Goal: Task Accomplishment & Management: Manage account settings

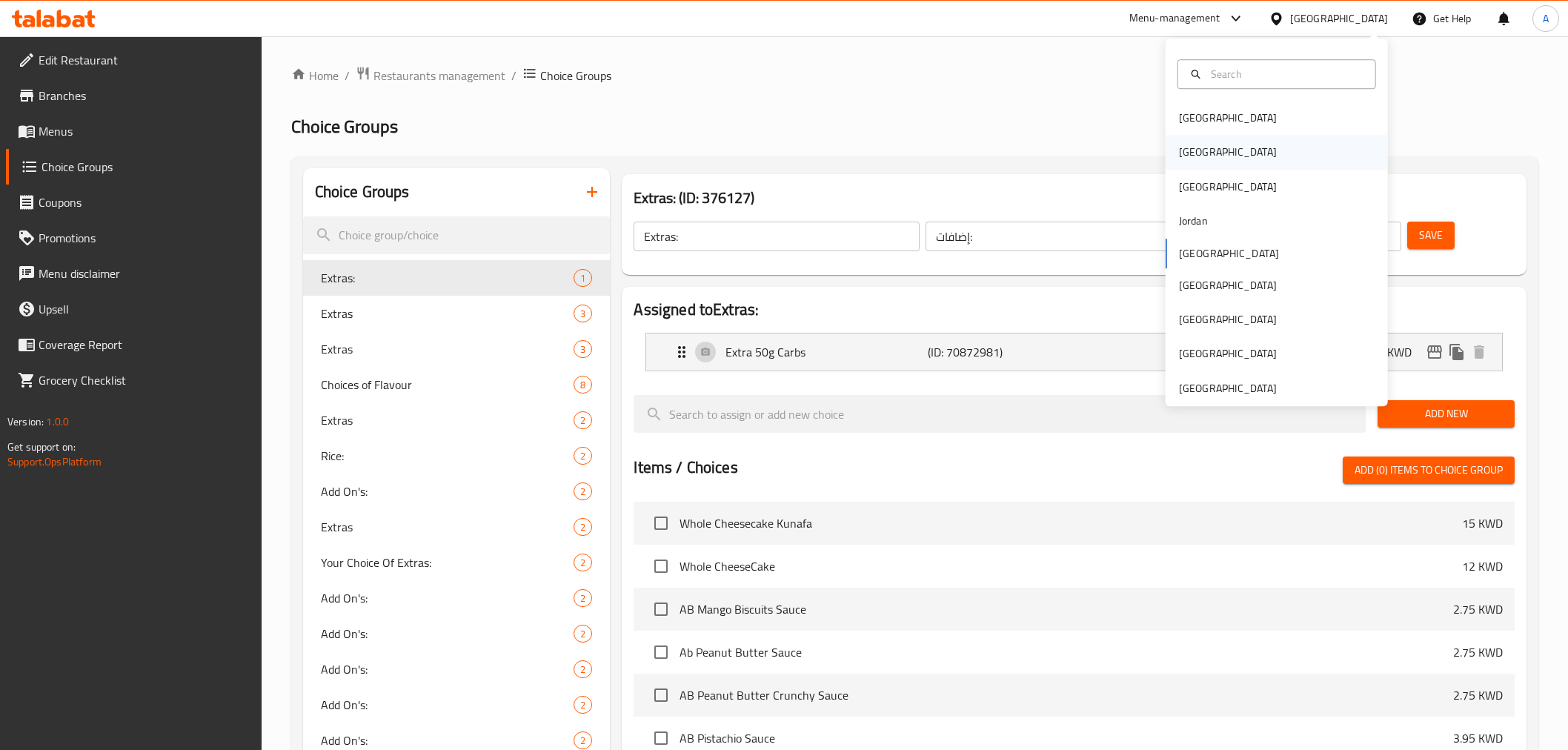
click at [1191, 157] on div "[GEOGRAPHIC_DATA]" at bounding box center [1228, 152] width 98 height 16
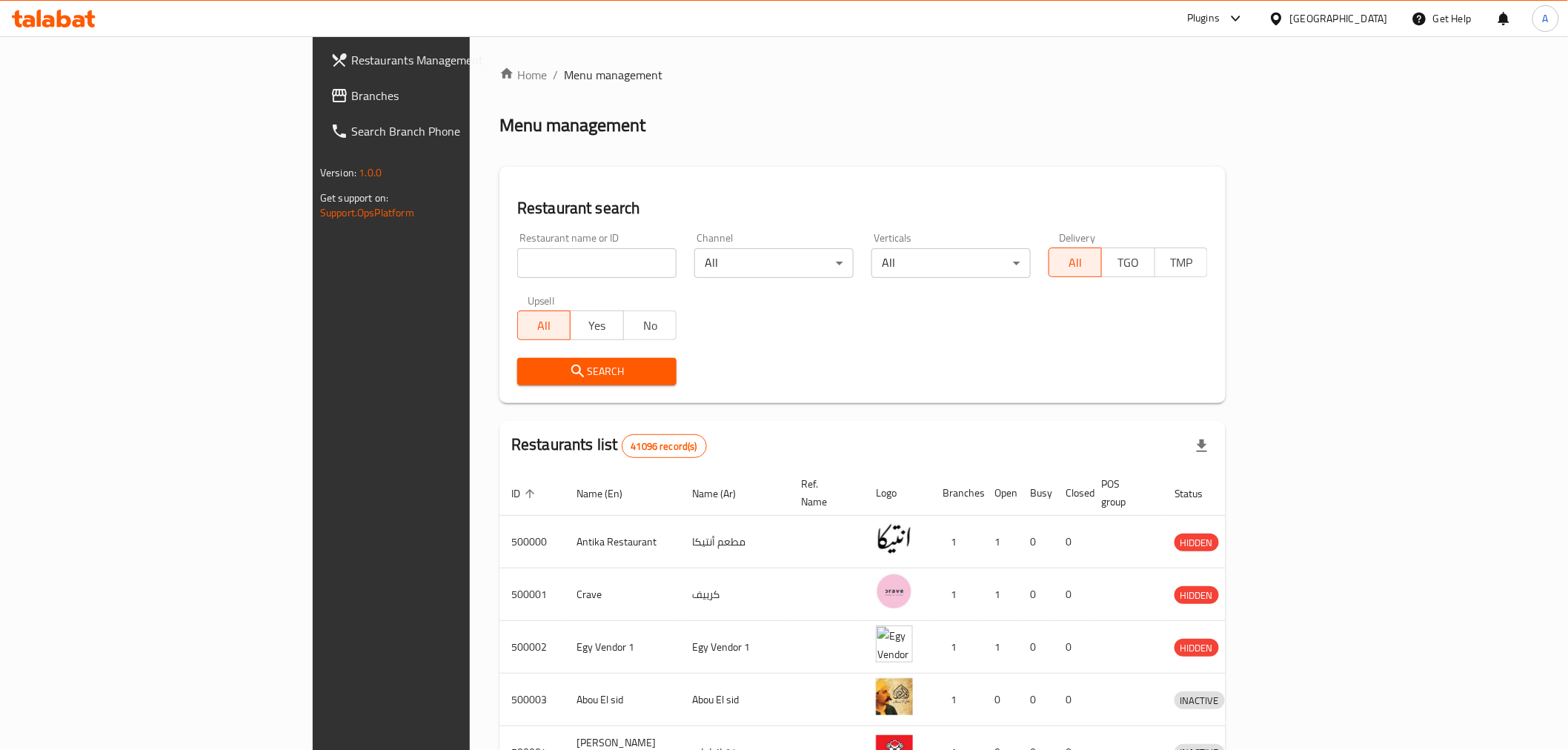
click at [517, 242] on div "Restaurant name or ID Restaurant name or ID" at bounding box center [596, 255] width 160 height 46
click at [517, 256] on input "search" at bounding box center [596, 263] width 160 height 29
paste input "506936"
click at [517, 257] on input "506936" at bounding box center [596, 263] width 160 height 29
click at [517, 259] on input "506936" at bounding box center [596, 263] width 160 height 29
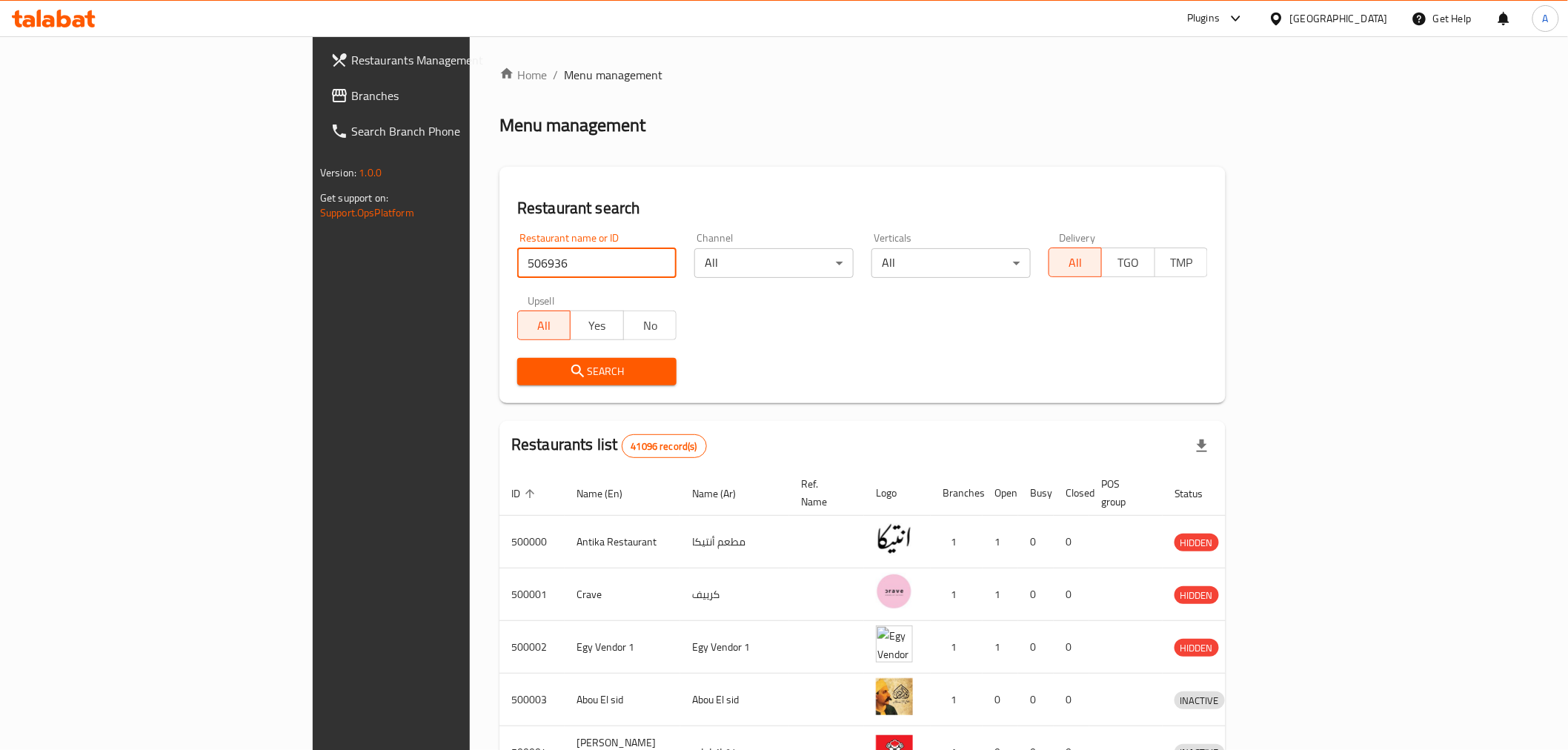
type input "506936"
click at [529, 373] on span "Search" at bounding box center [597, 372] width 136 height 19
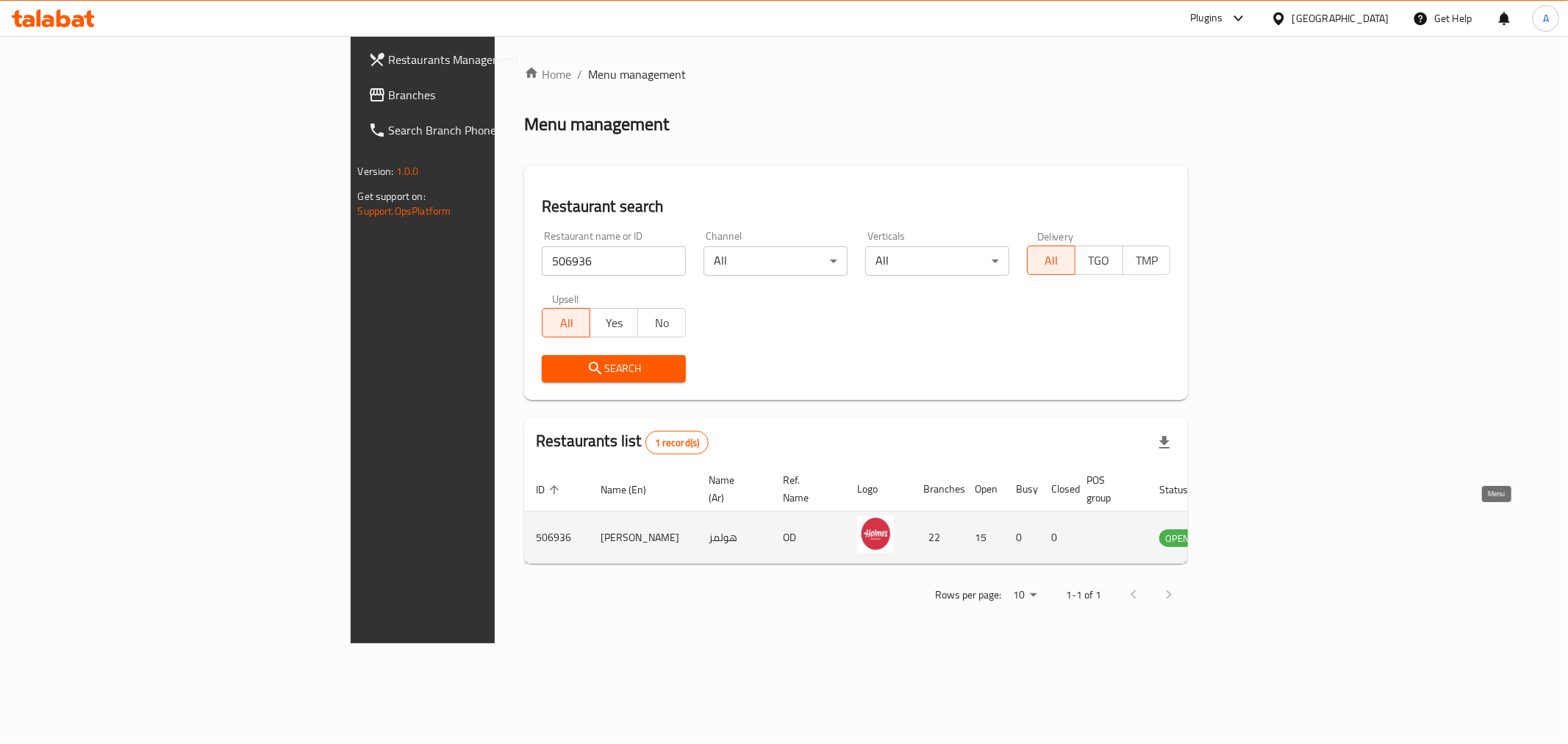
click at [1253, 532] on icon "enhanced table" at bounding box center [1244, 538] width 16 height 12
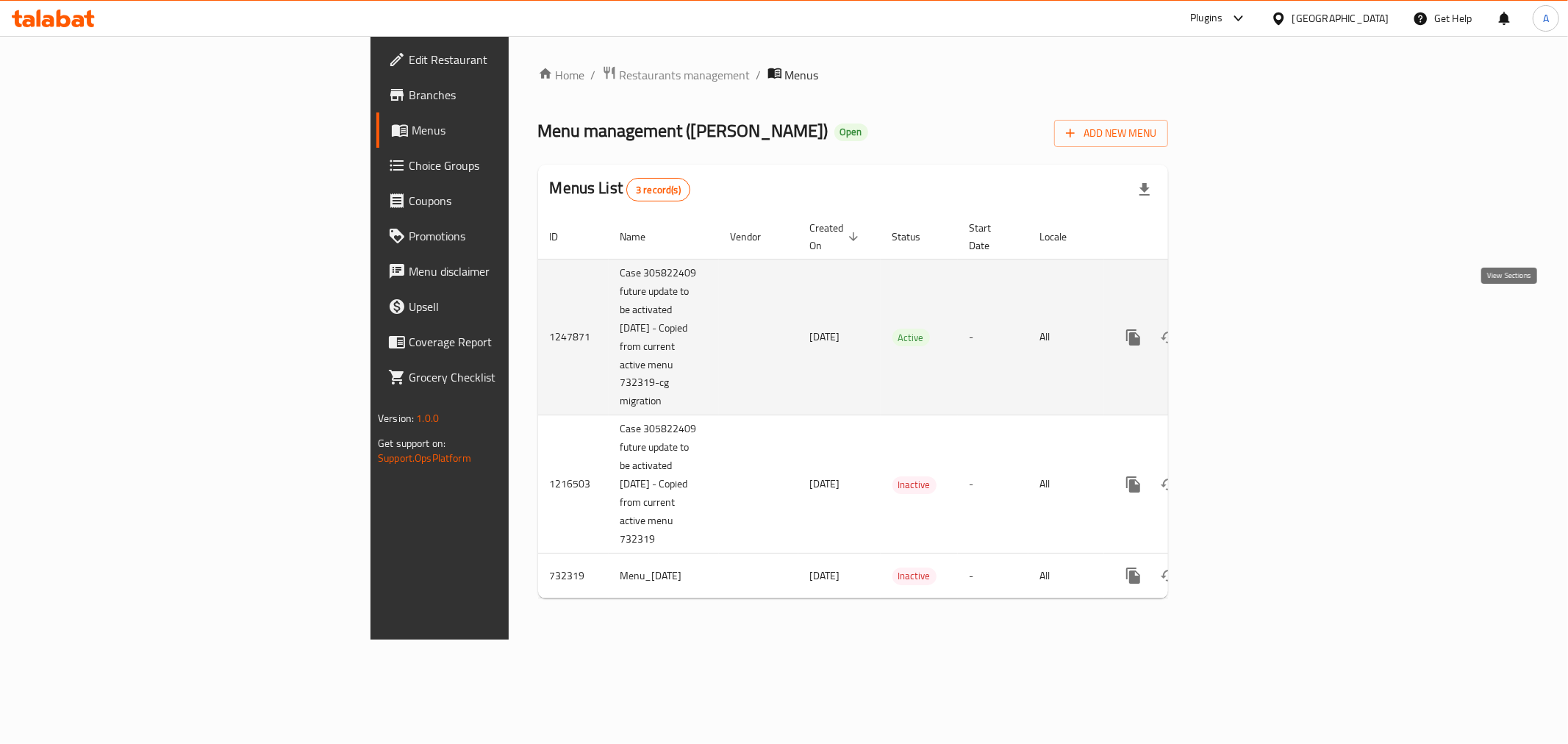
click at [1246, 331] on icon "enhanced table" at bounding box center [1239, 337] width 13 height 13
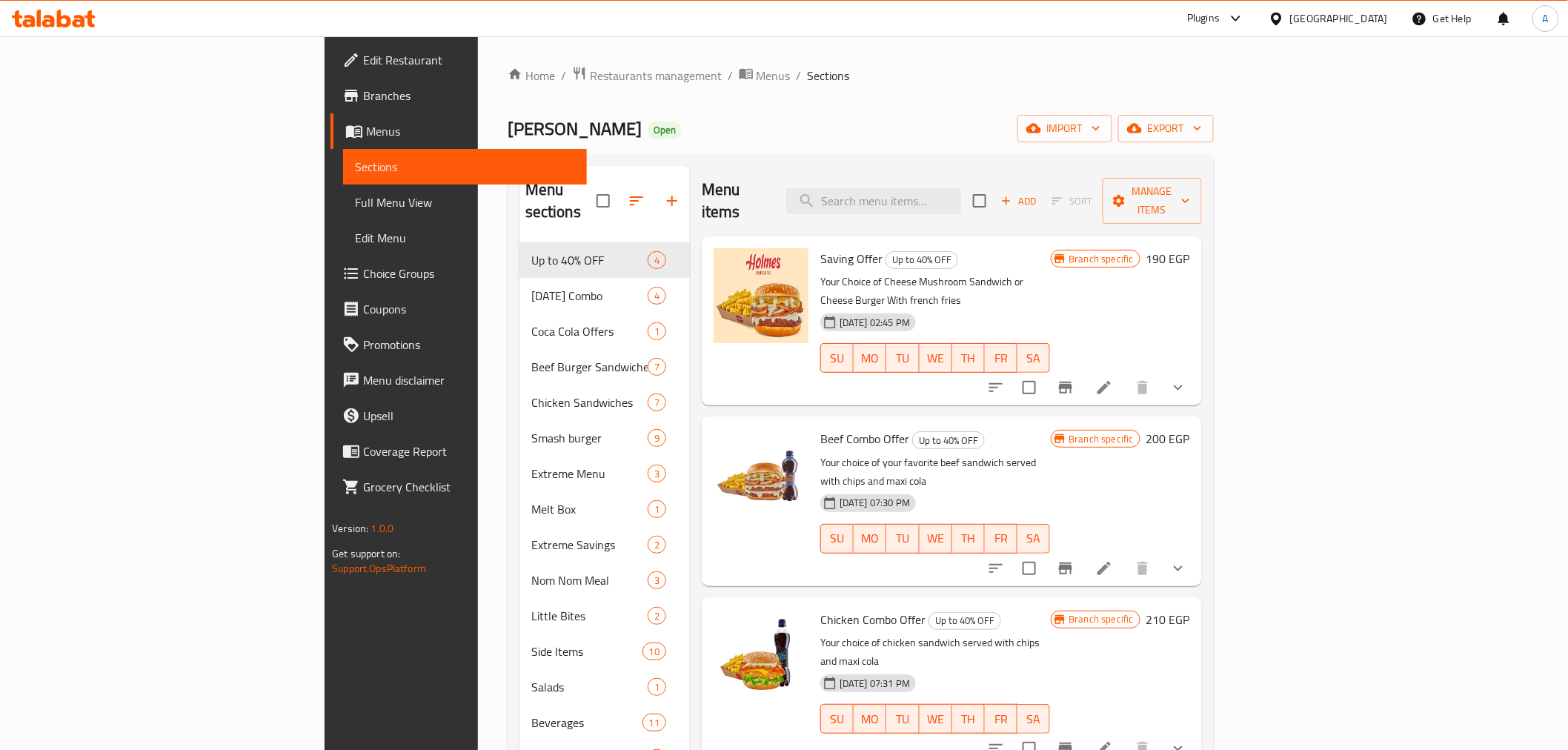
click at [947, 171] on div "Menu items Add Sort Manage items" at bounding box center [952, 201] width 500 height 70
click at [949, 190] on input "search" at bounding box center [874, 201] width 175 height 26
paste input "[DEMOGRAPHIC_DATA] N' [DEMOGRAPHIC_DATA]"
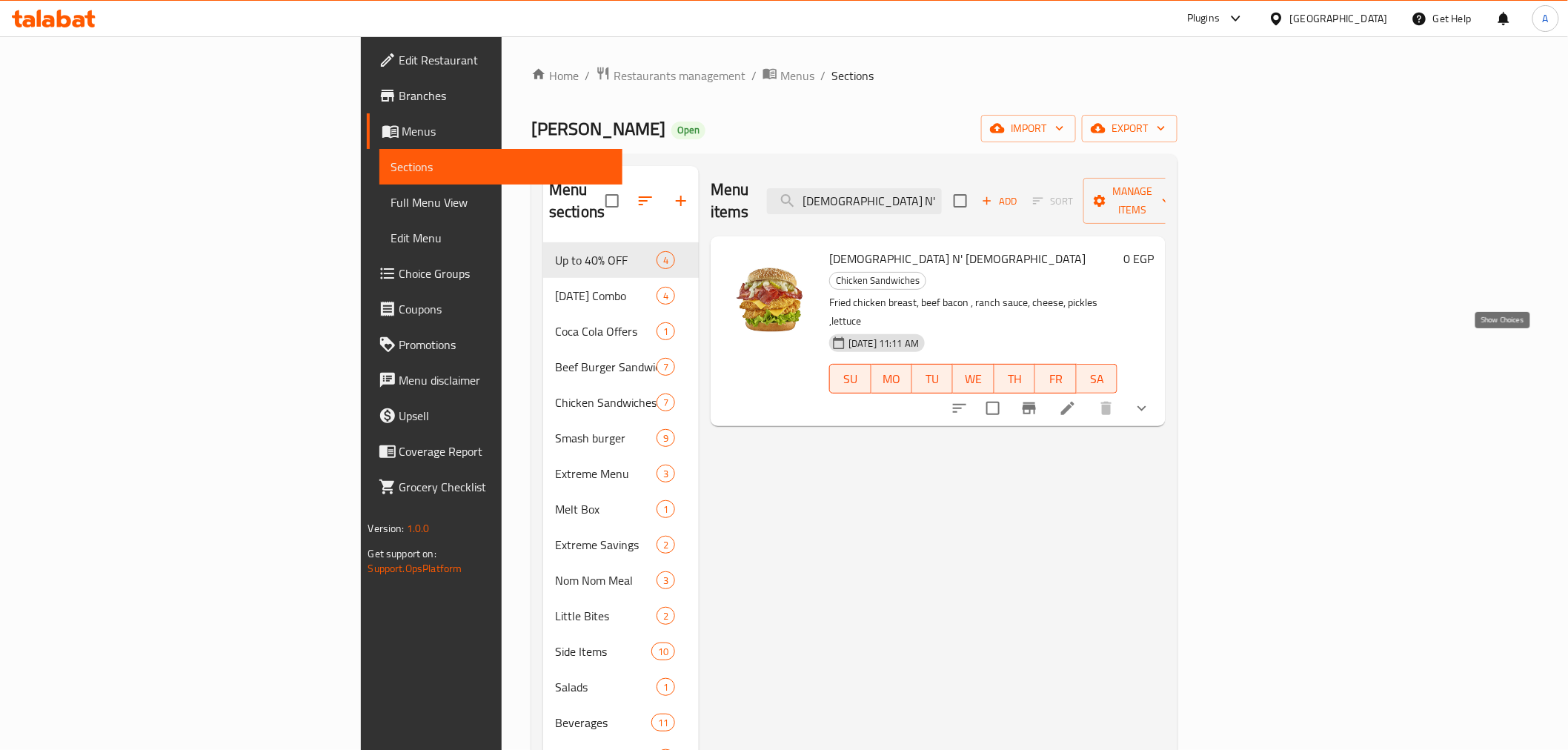
type input "[DEMOGRAPHIC_DATA] N' [DEMOGRAPHIC_DATA]"
click at [1147, 406] on icon "show more" at bounding box center [1142, 408] width 9 height 5
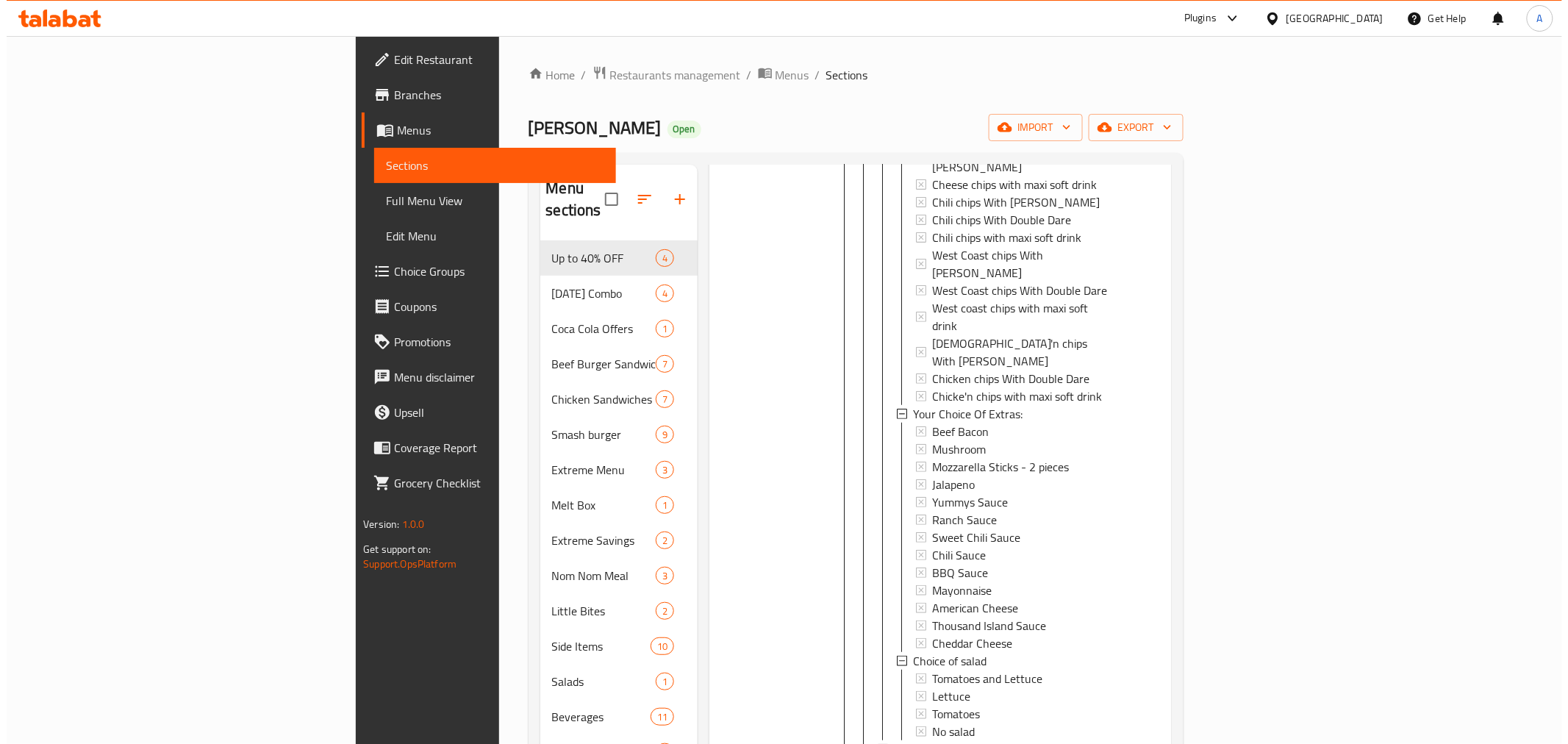
scroll to position [571, 0]
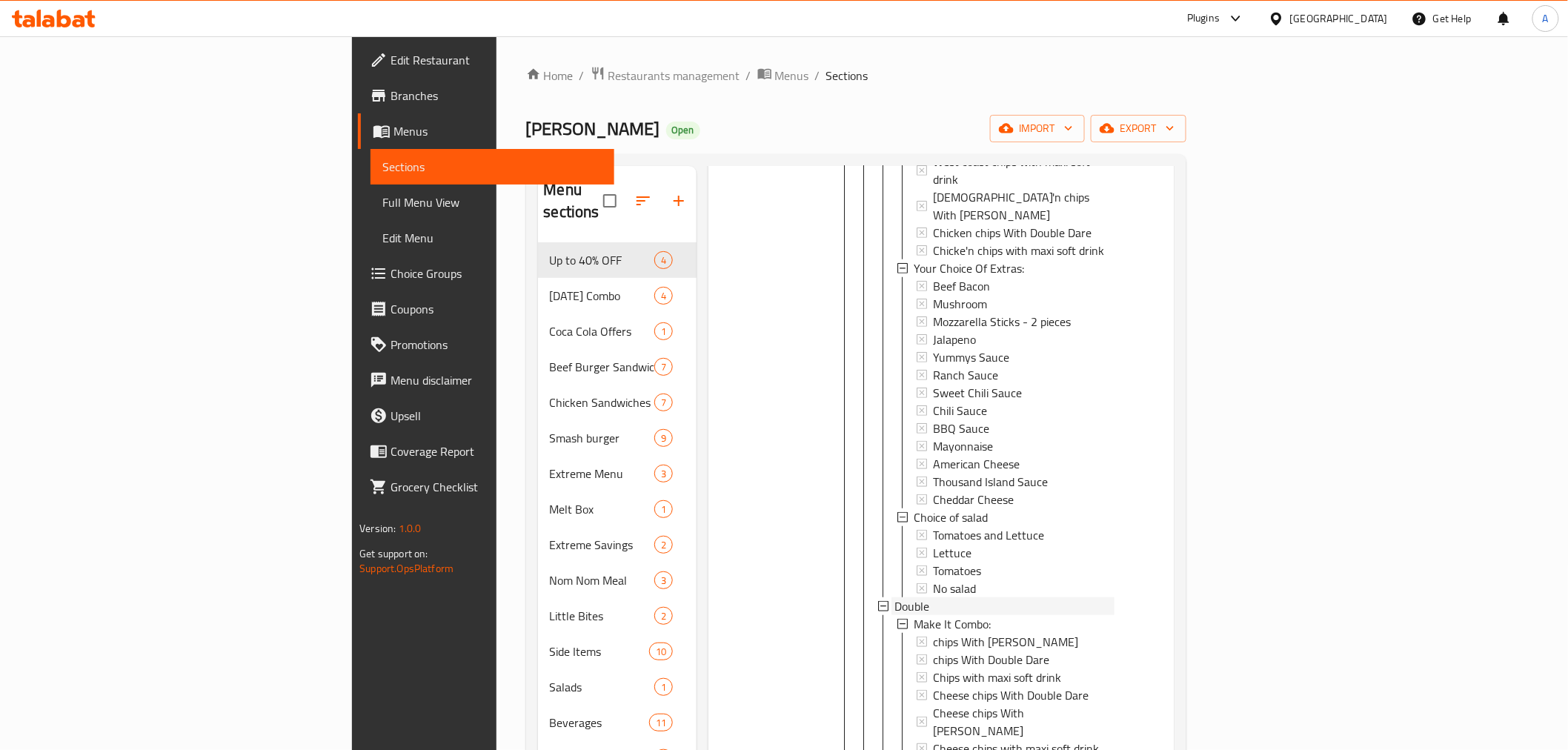
click at [894, 597] on div "Double" at bounding box center [1004, 606] width 219 height 18
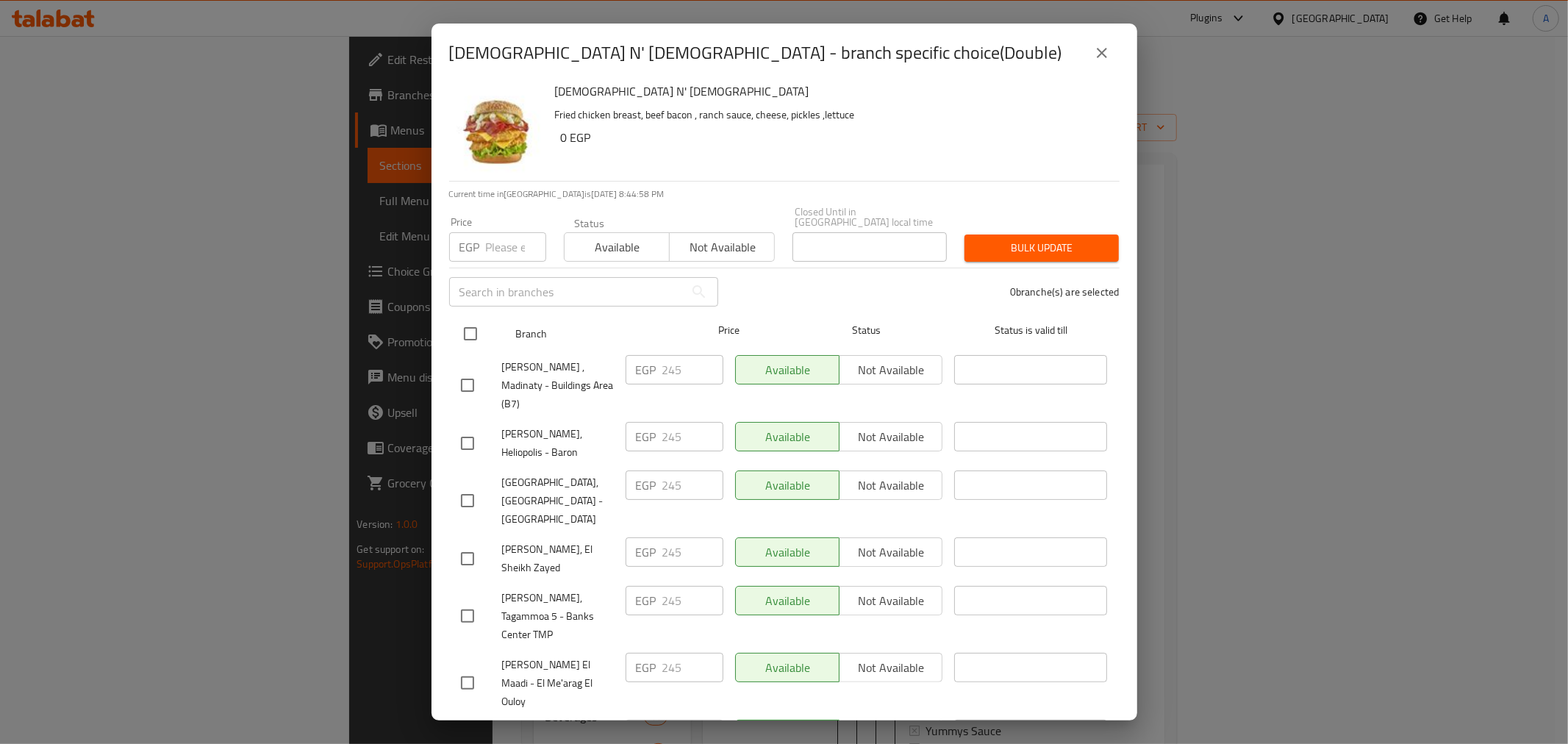
scroll to position [0, 0]
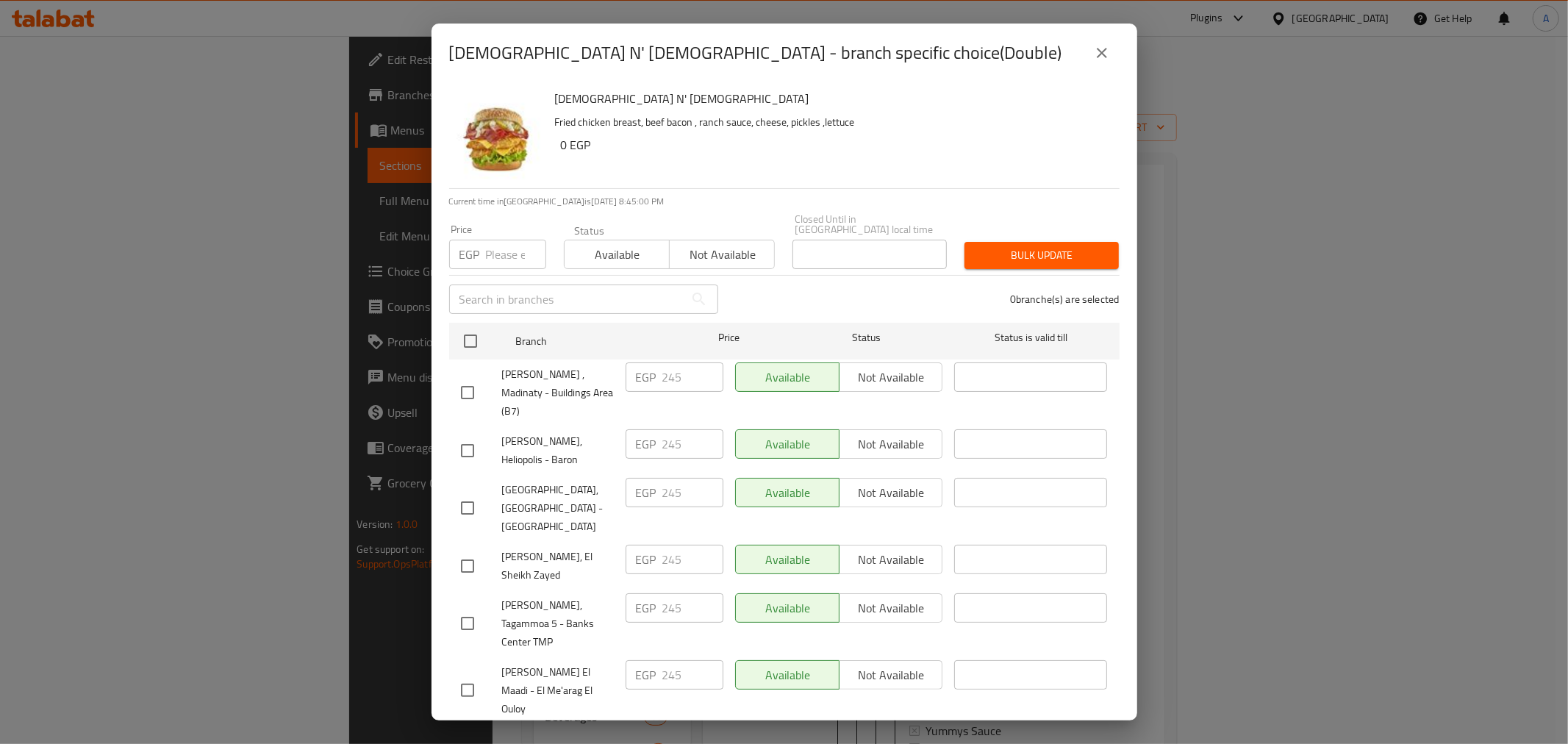
click at [1104, 52] on icon "close" at bounding box center [1101, 53] width 18 height 18
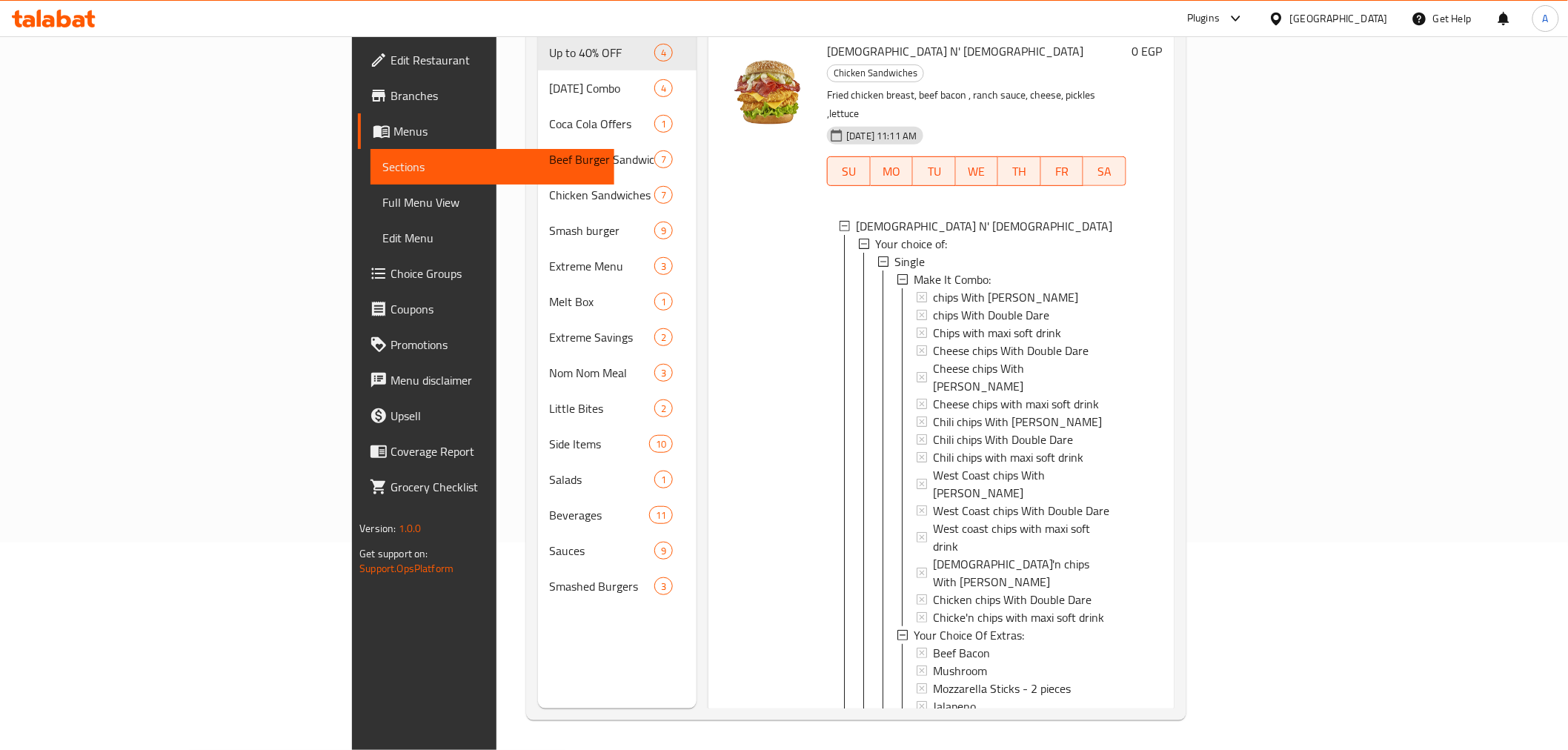
click at [390, 93] on span "Branches" at bounding box center [496, 95] width 211 height 18
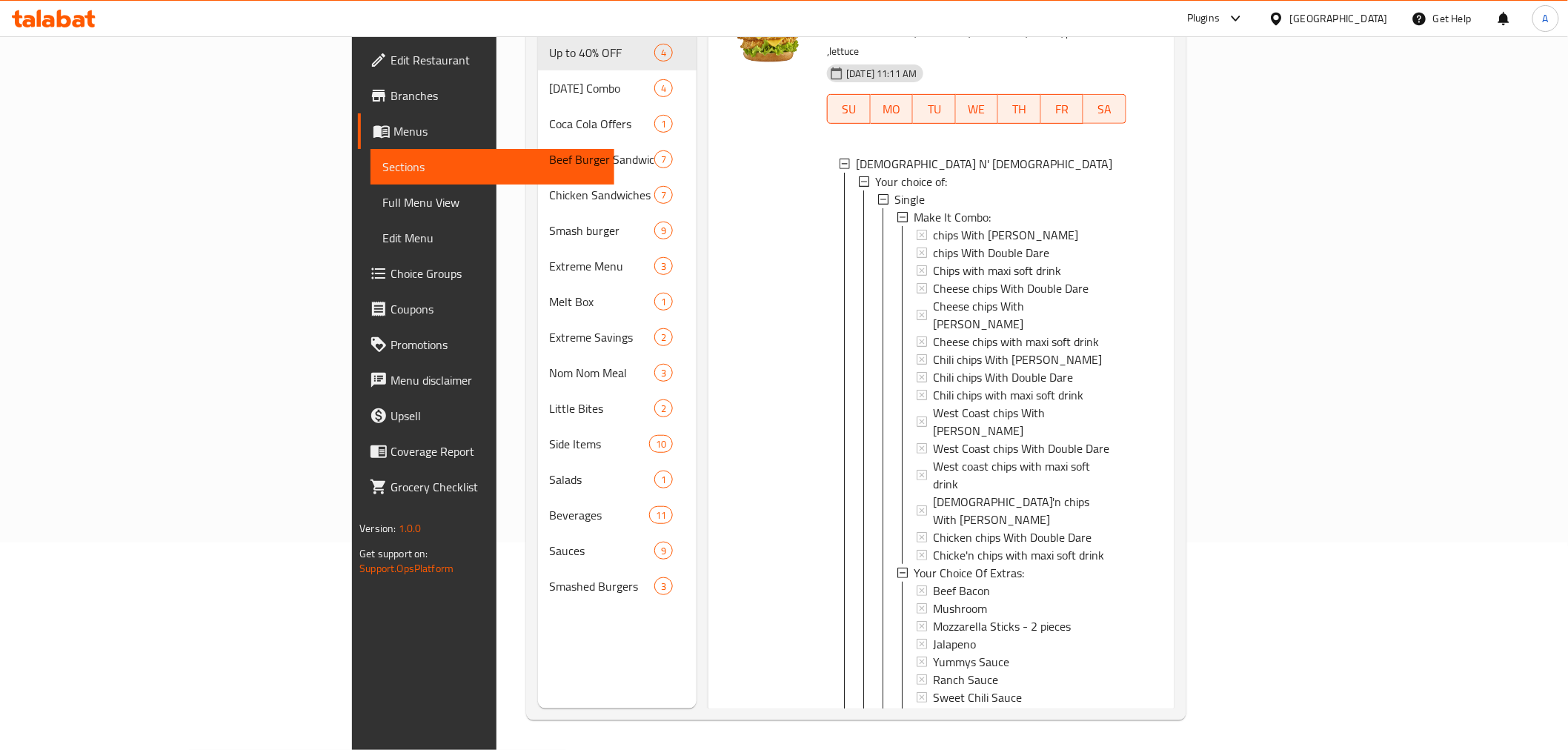
scroll to position [164, 0]
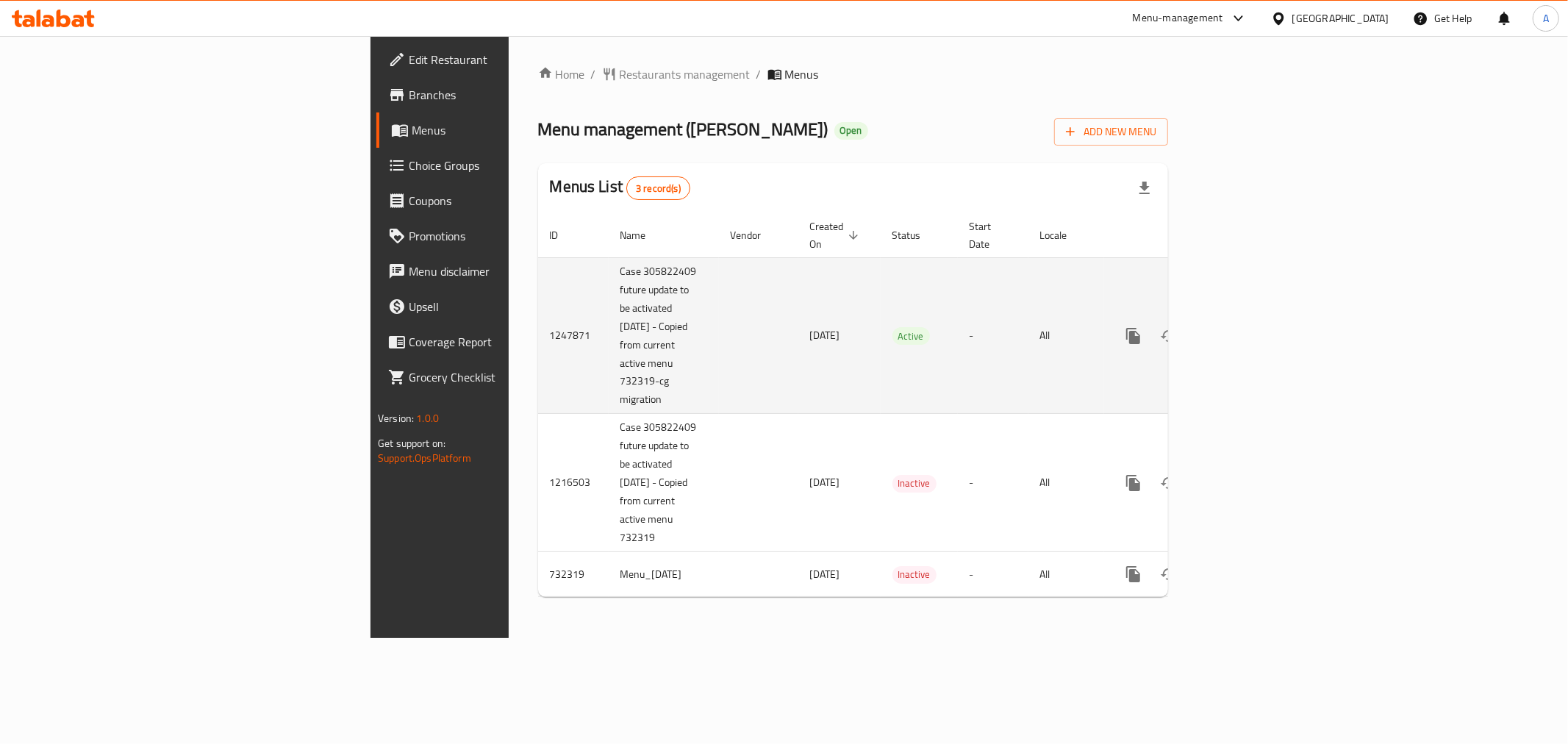
click at [1248, 327] on icon "enhanced table" at bounding box center [1239, 335] width 18 height 18
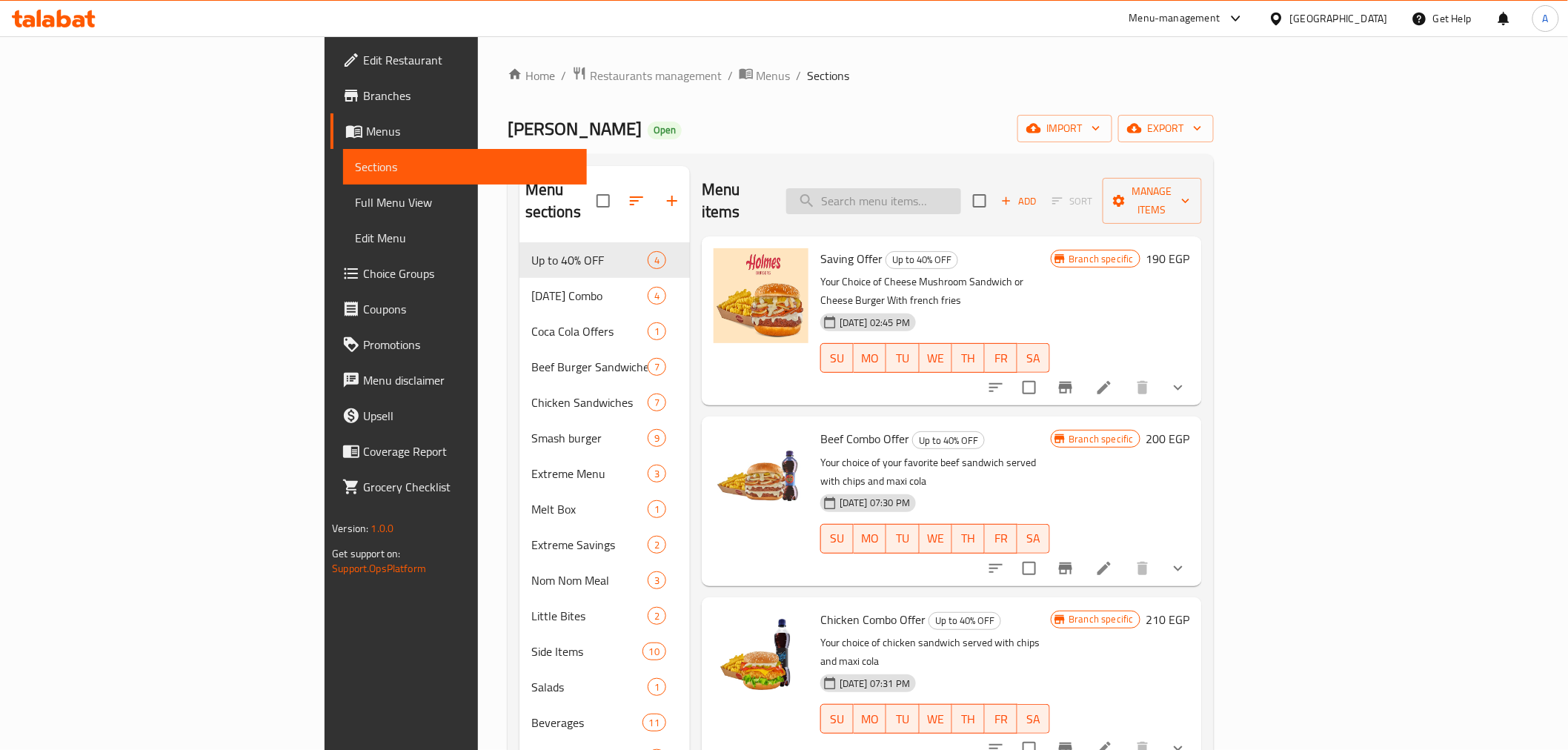
click at [961, 197] on input "search" at bounding box center [874, 201] width 175 height 26
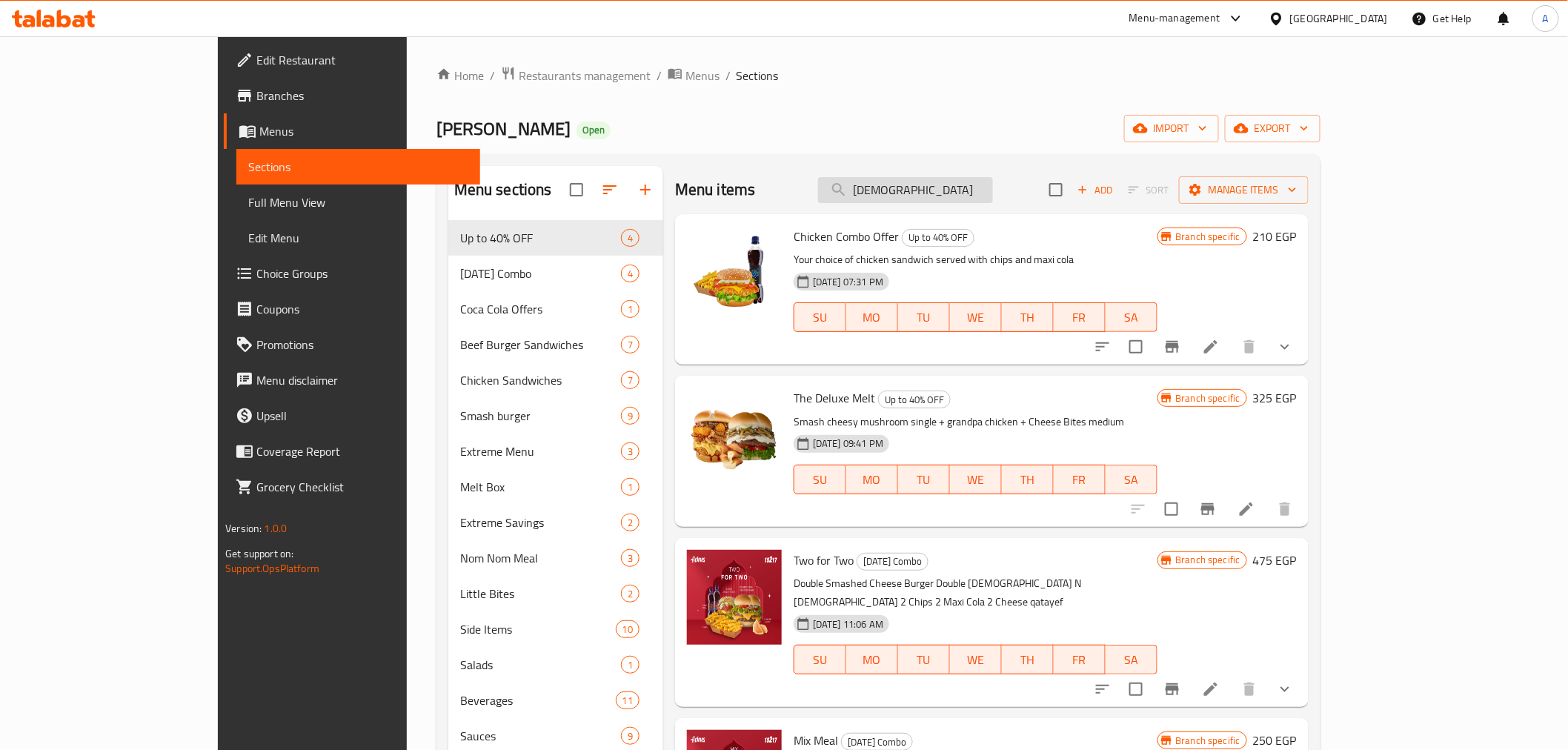
click at [984, 188] on input "chick" at bounding box center [905, 191] width 175 height 26
paste input "Chick N' C"
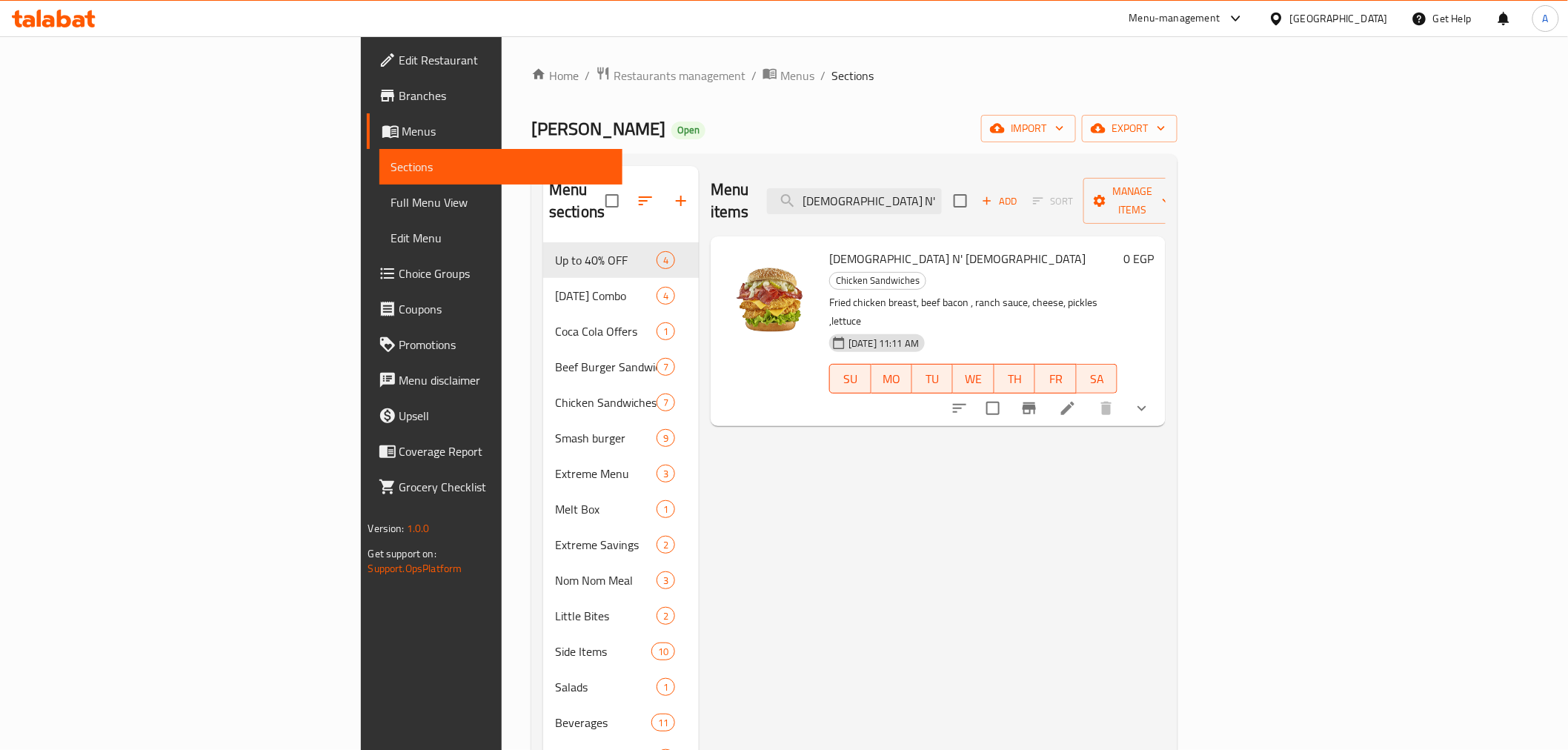
type input "[DEMOGRAPHIC_DATA] N' [DEMOGRAPHIC_DATA]"
click at [1160, 390] on button "show more" at bounding box center [1142, 408] width 35 height 35
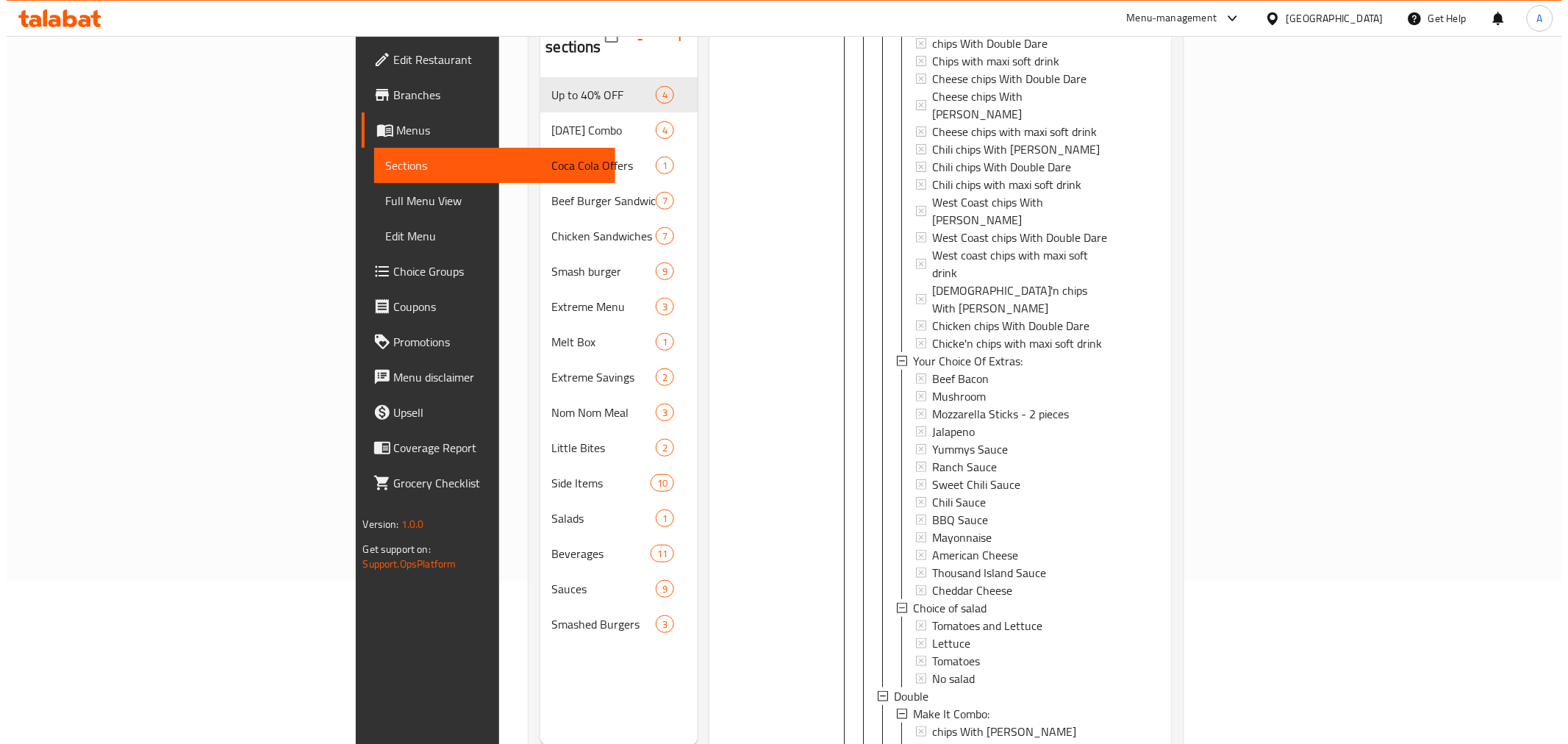
scroll to position [326, 0]
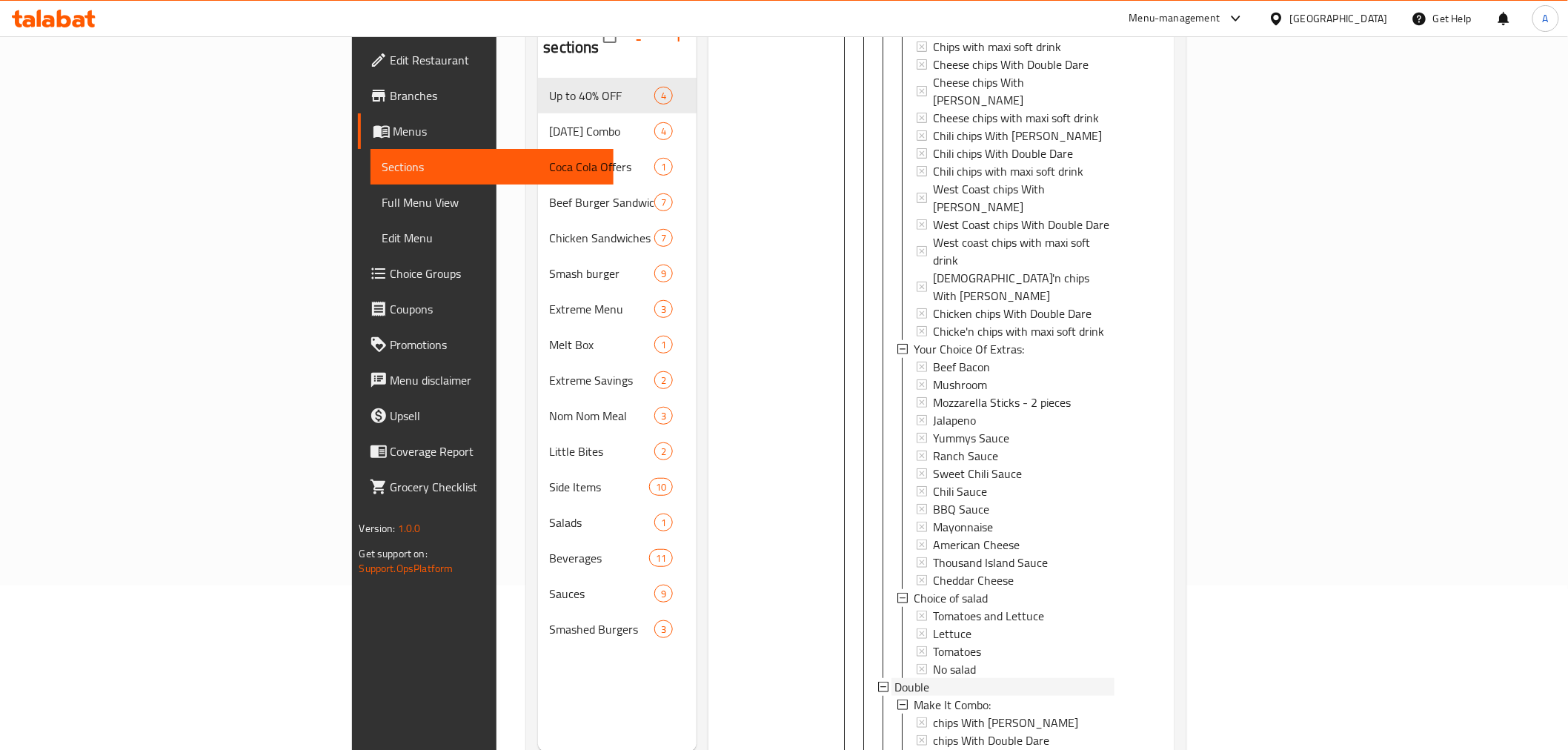
click at [894, 678] on span "Double" at bounding box center [911, 687] width 35 height 18
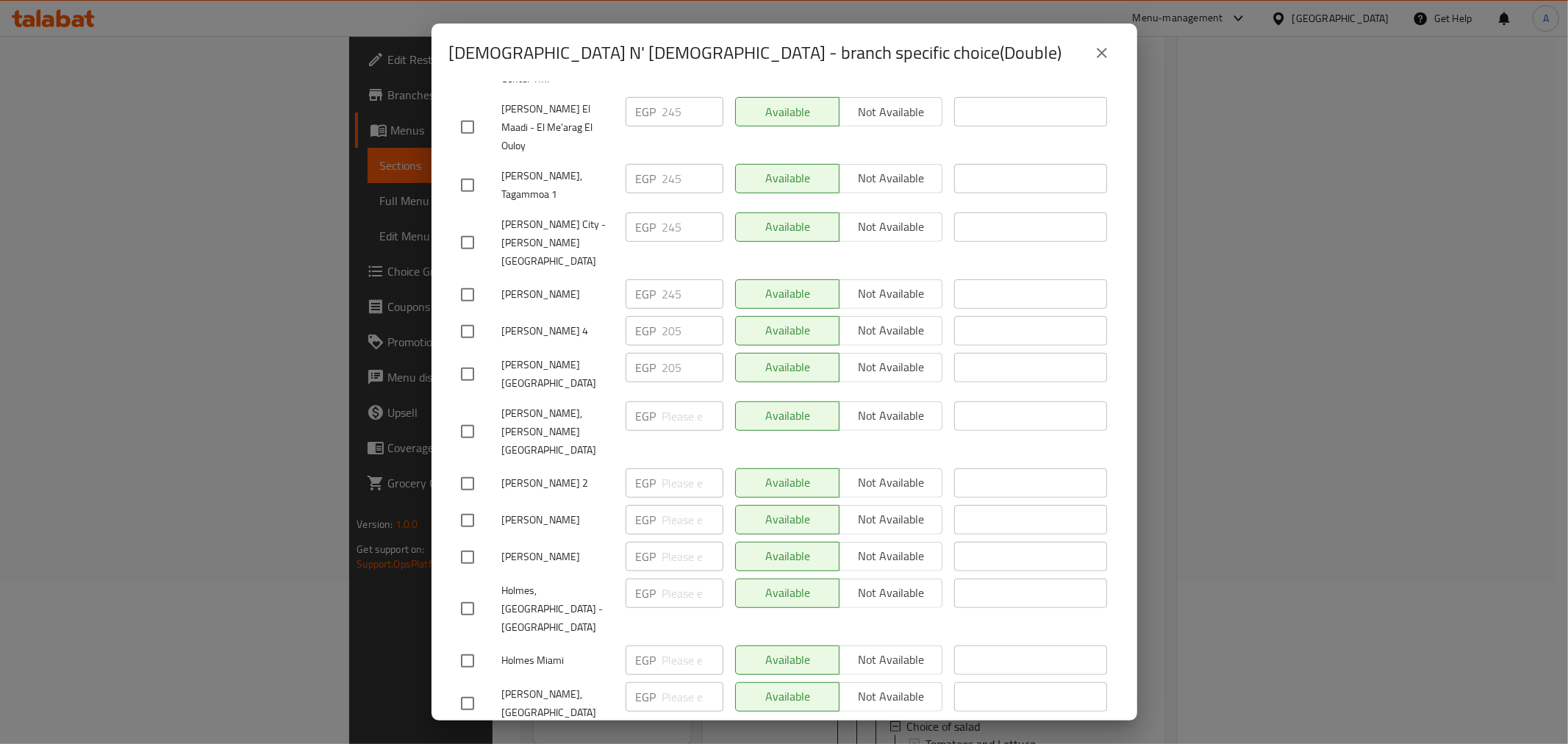
scroll to position [592, 0]
